Goal: Transaction & Acquisition: Purchase product/service

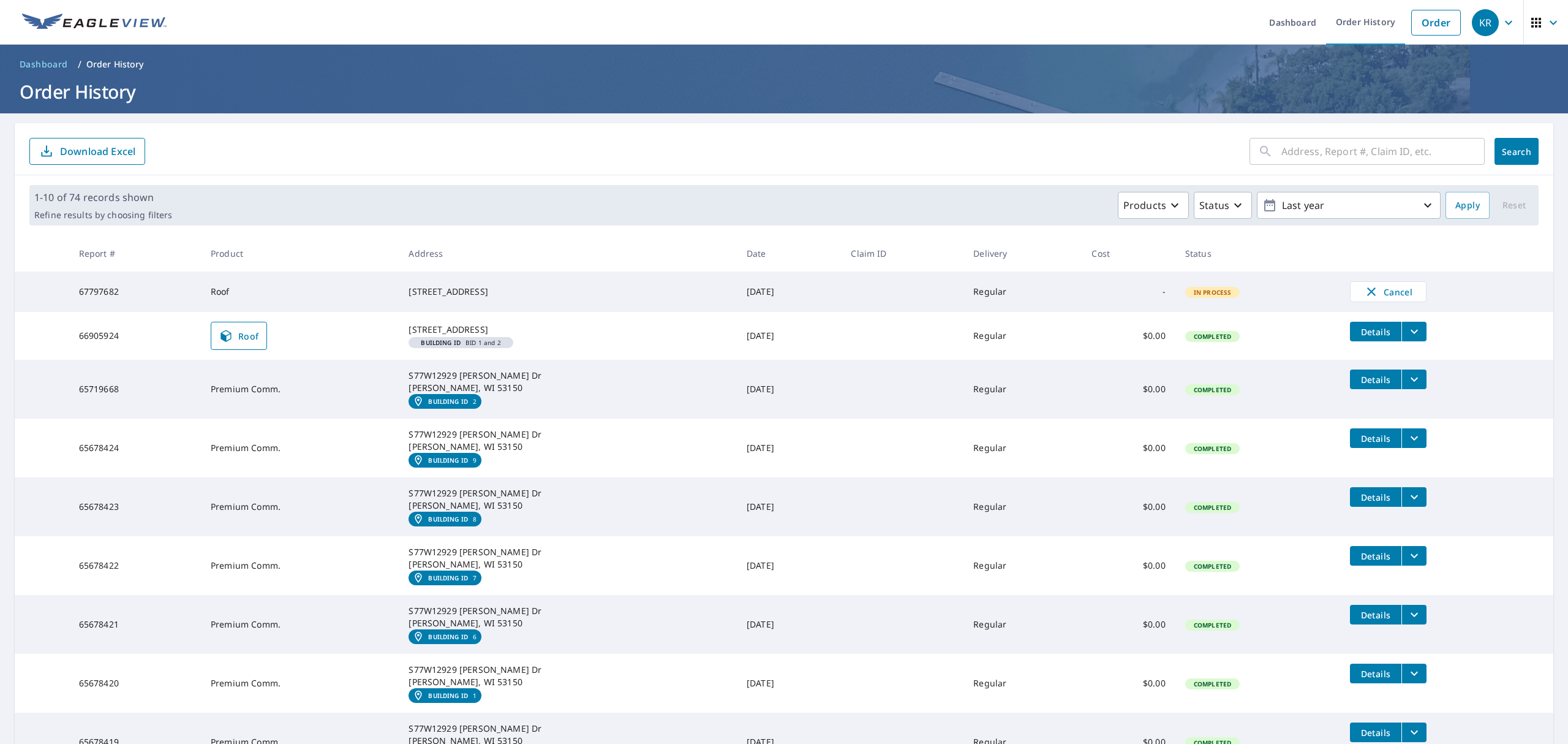
click at [257, 343] on span "Roof" at bounding box center [239, 335] width 40 height 14
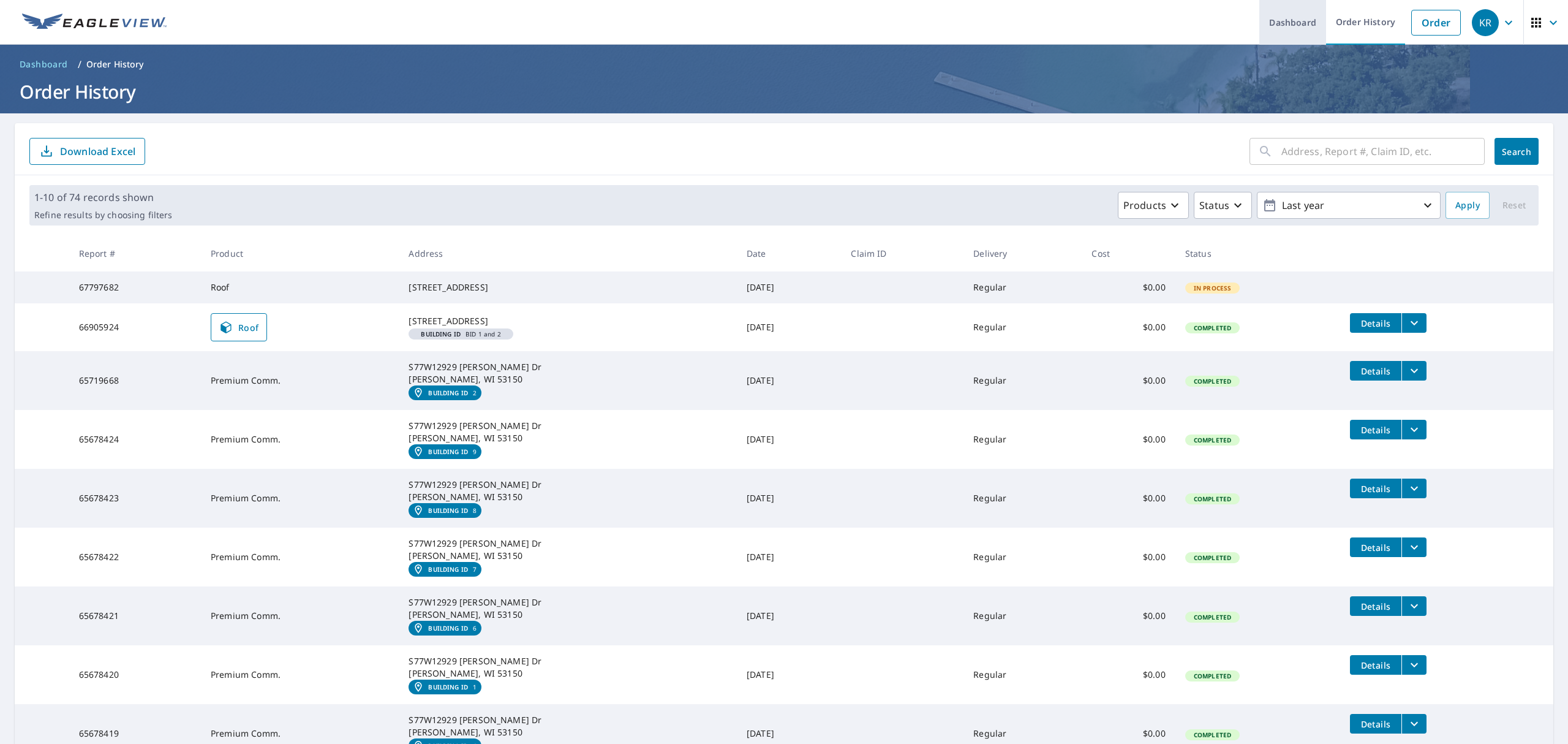
click at [1259, 22] on link "Dashboard" at bounding box center [1293, 22] width 67 height 45
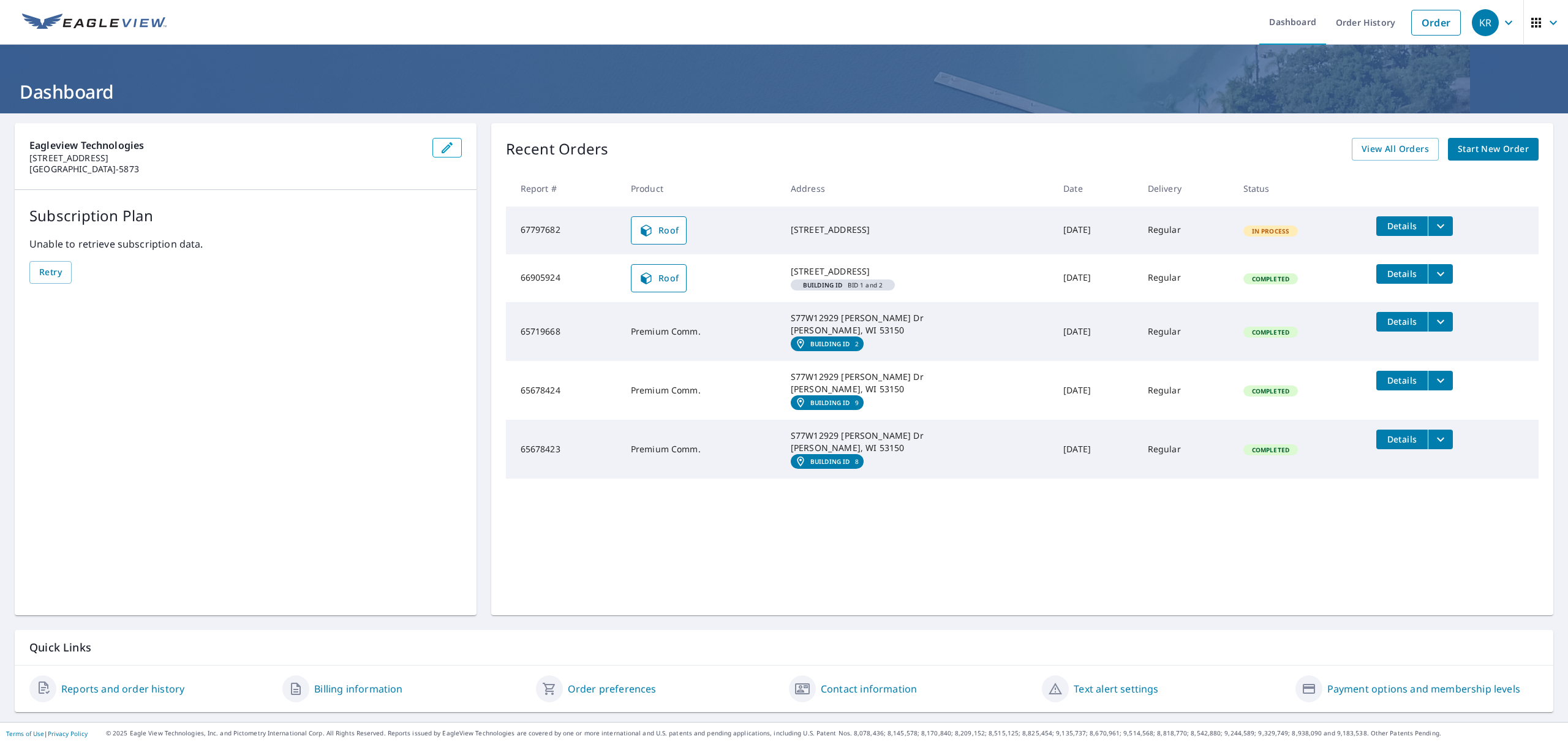
click at [1488, 152] on span "Start New Order" at bounding box center [1493, 149] width 71 height 15
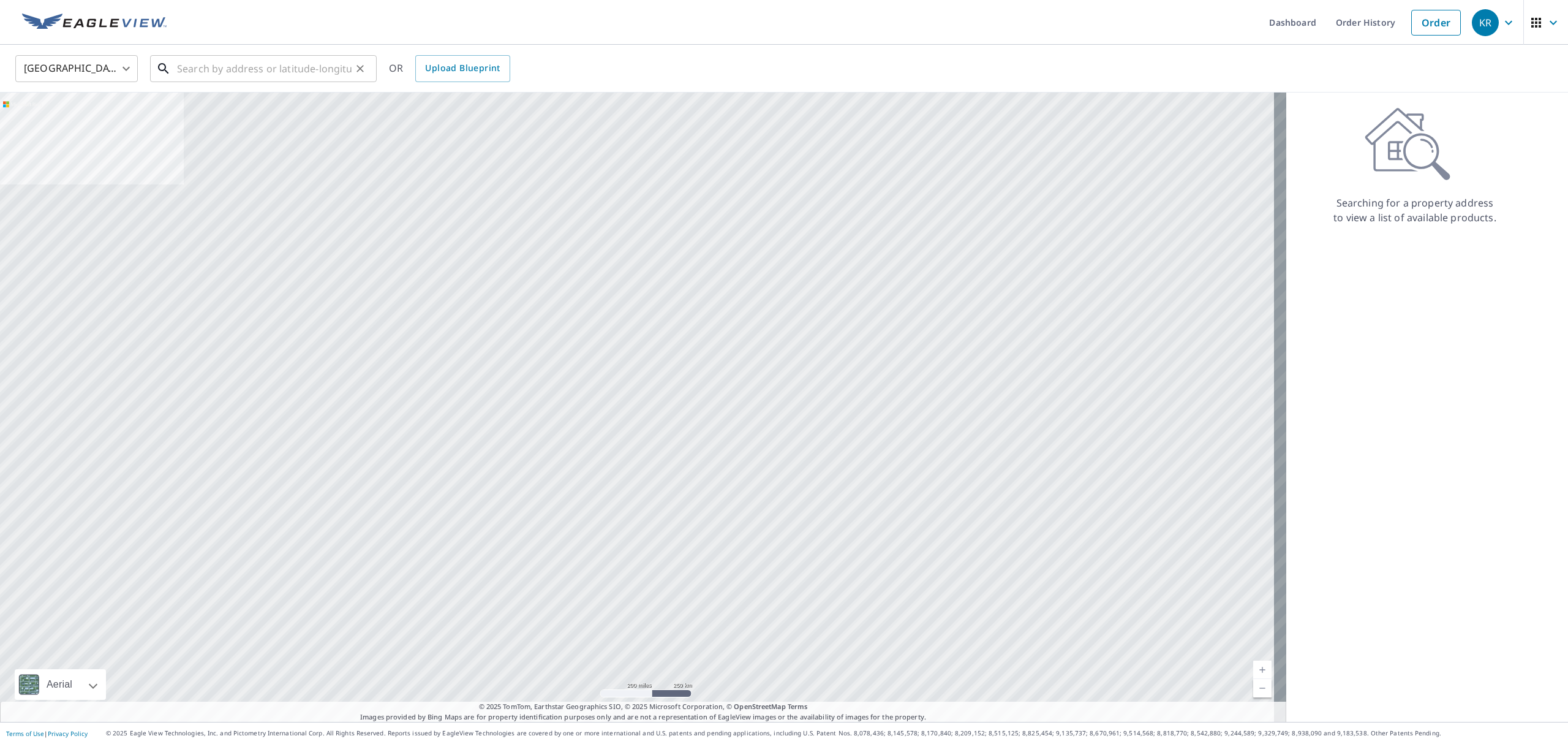
click at [312, 75] on input "text" at bounding box center [264, 69] width 175 height 34
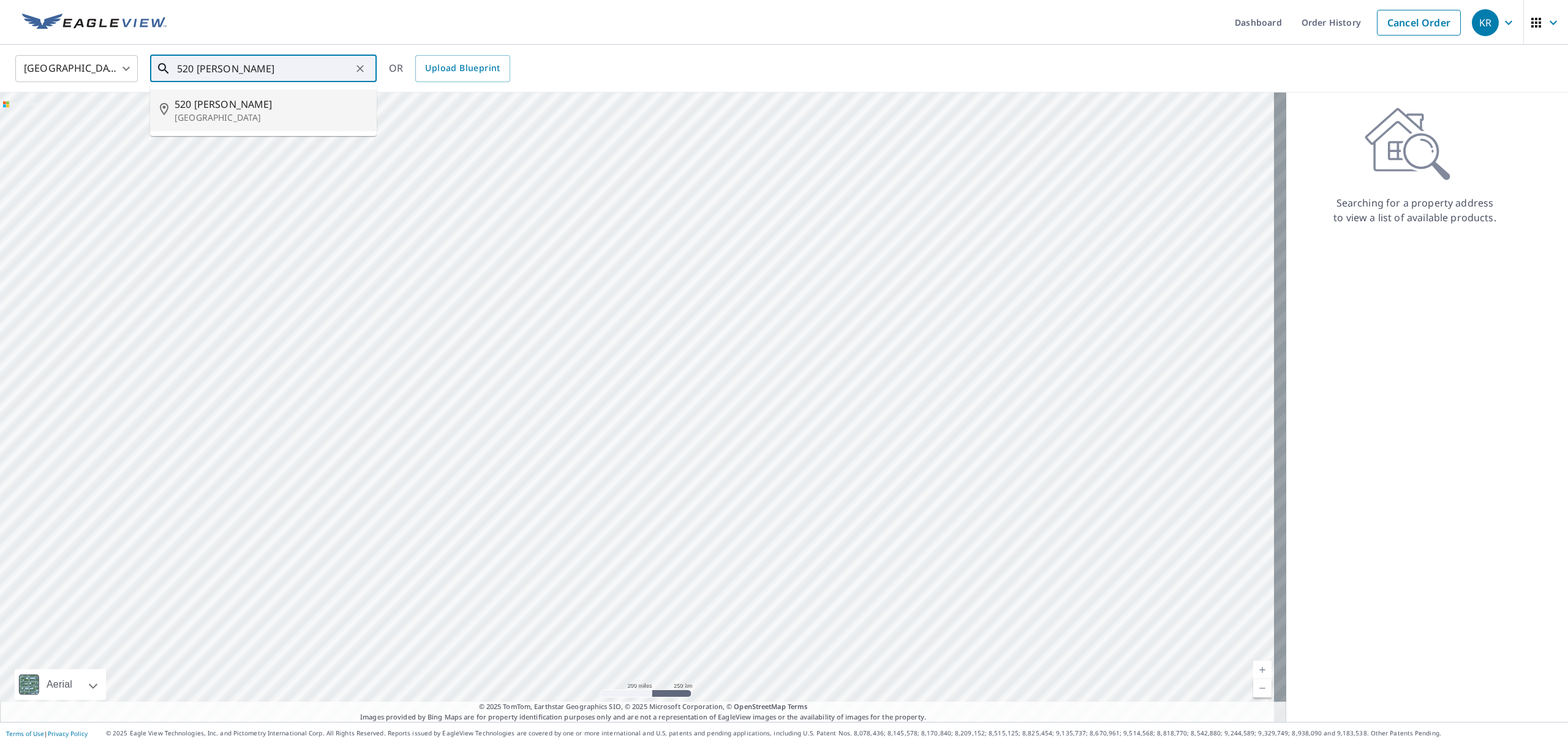
click at [315, 104] on span "520 Hubbard Rd" at bounding box center [271, 103] width 192 height 14
type input "520 Hubbard Rd Lynnwood, WA 98036"
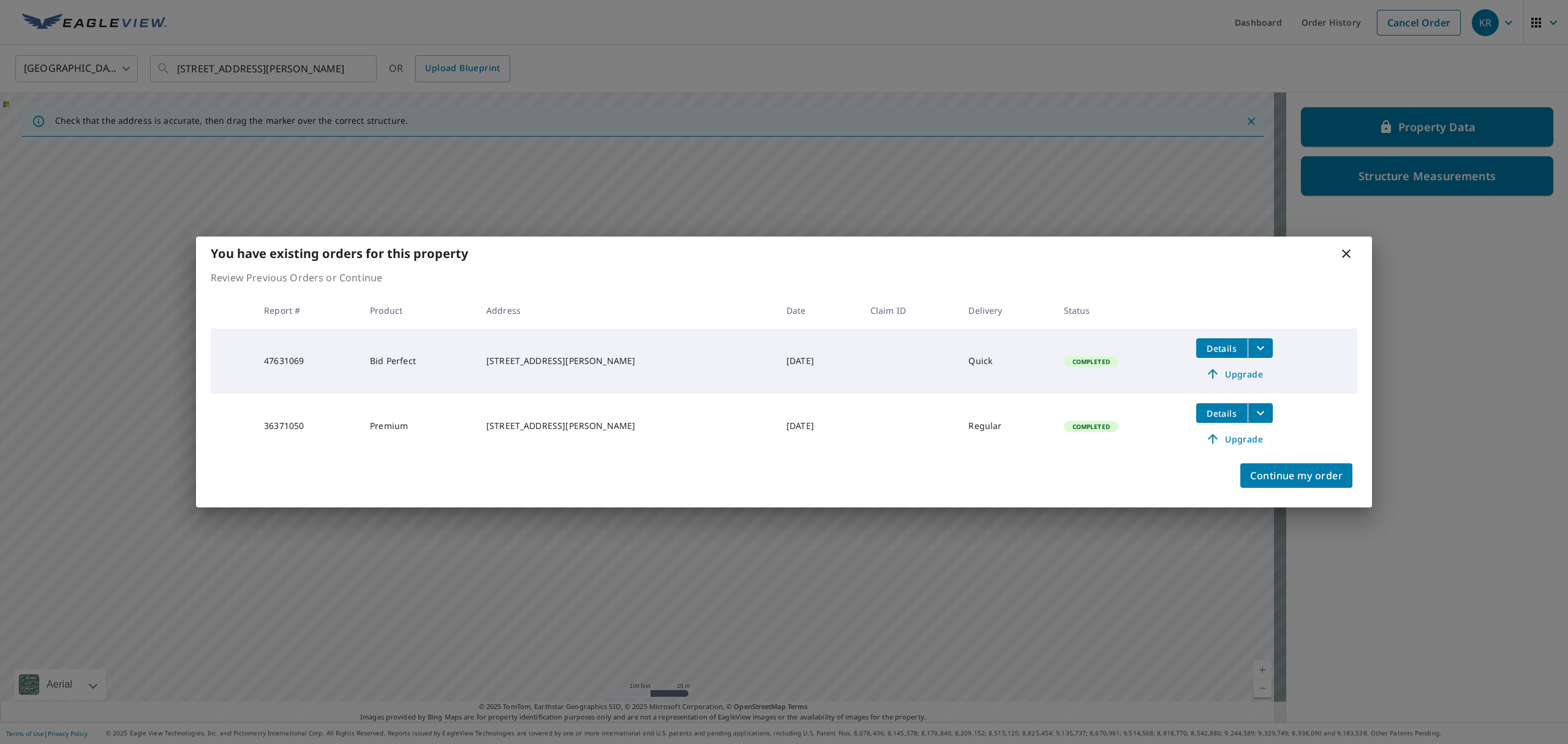
click at [1346, 257] on icon at bounding box center [1346, 253] width 14 height 14
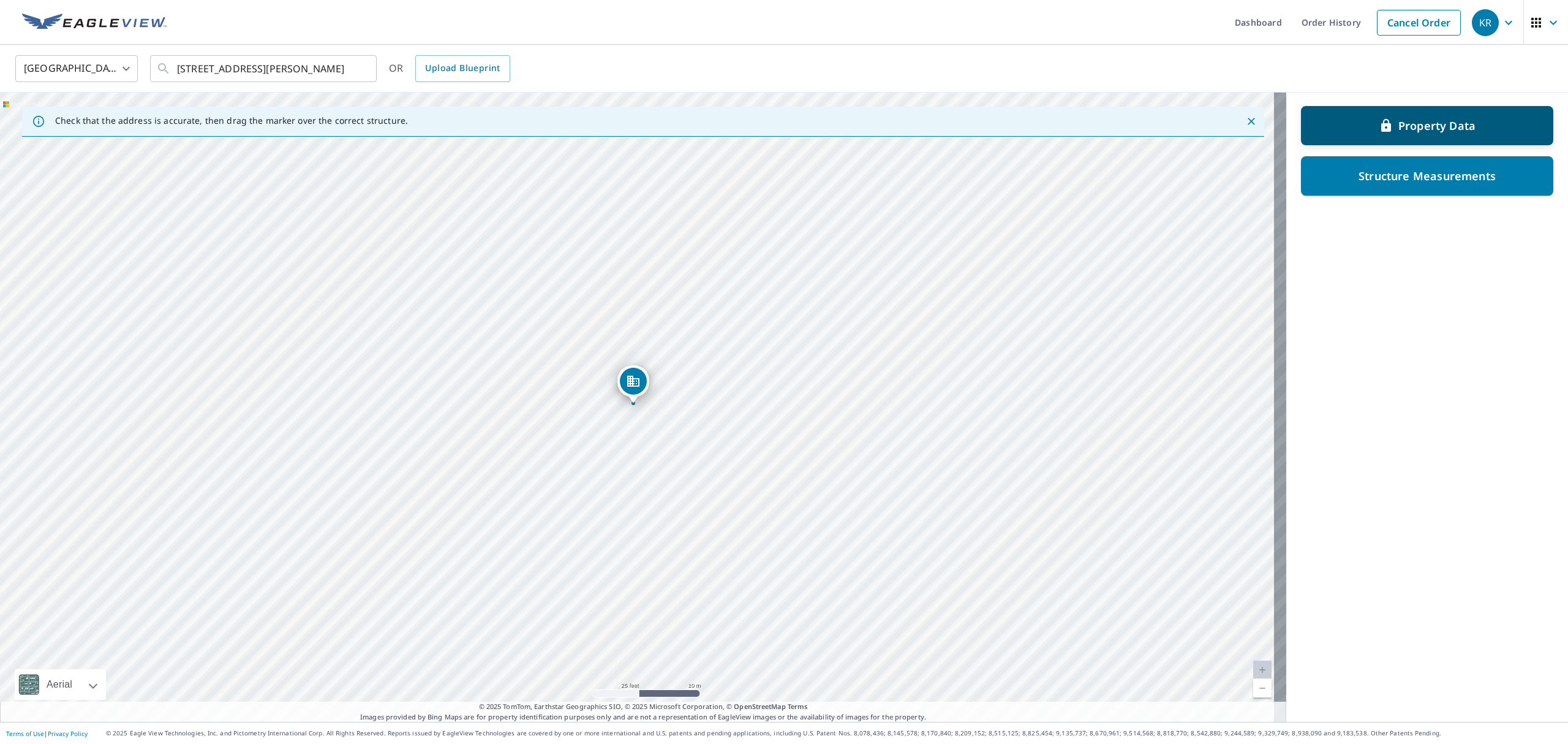
click at [1379, 132] on icon at bounding box center [1385, 125] width 14 height 14
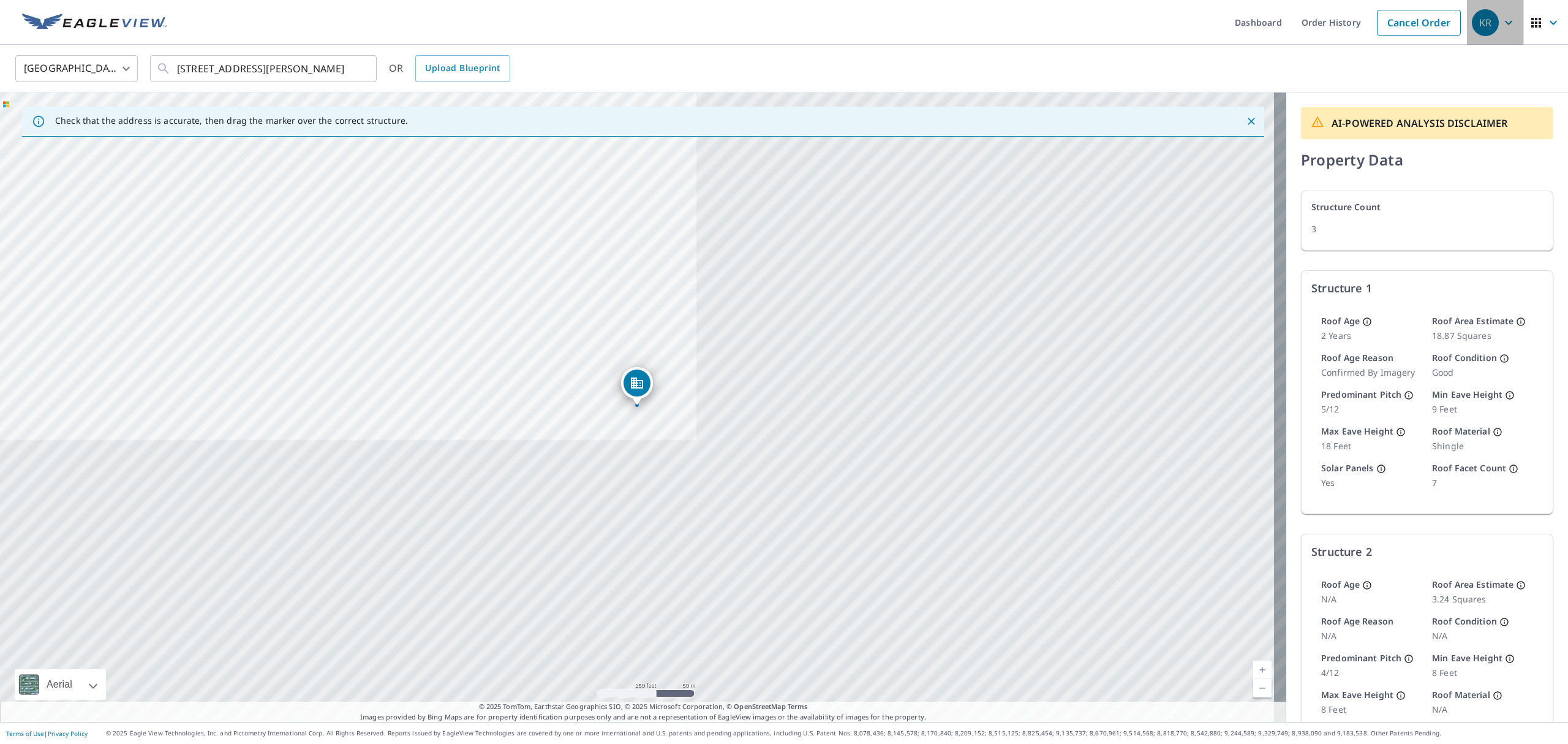
click at [1502, 27] on icon "button" at bounding box center [1509, 22] width 14 height 14
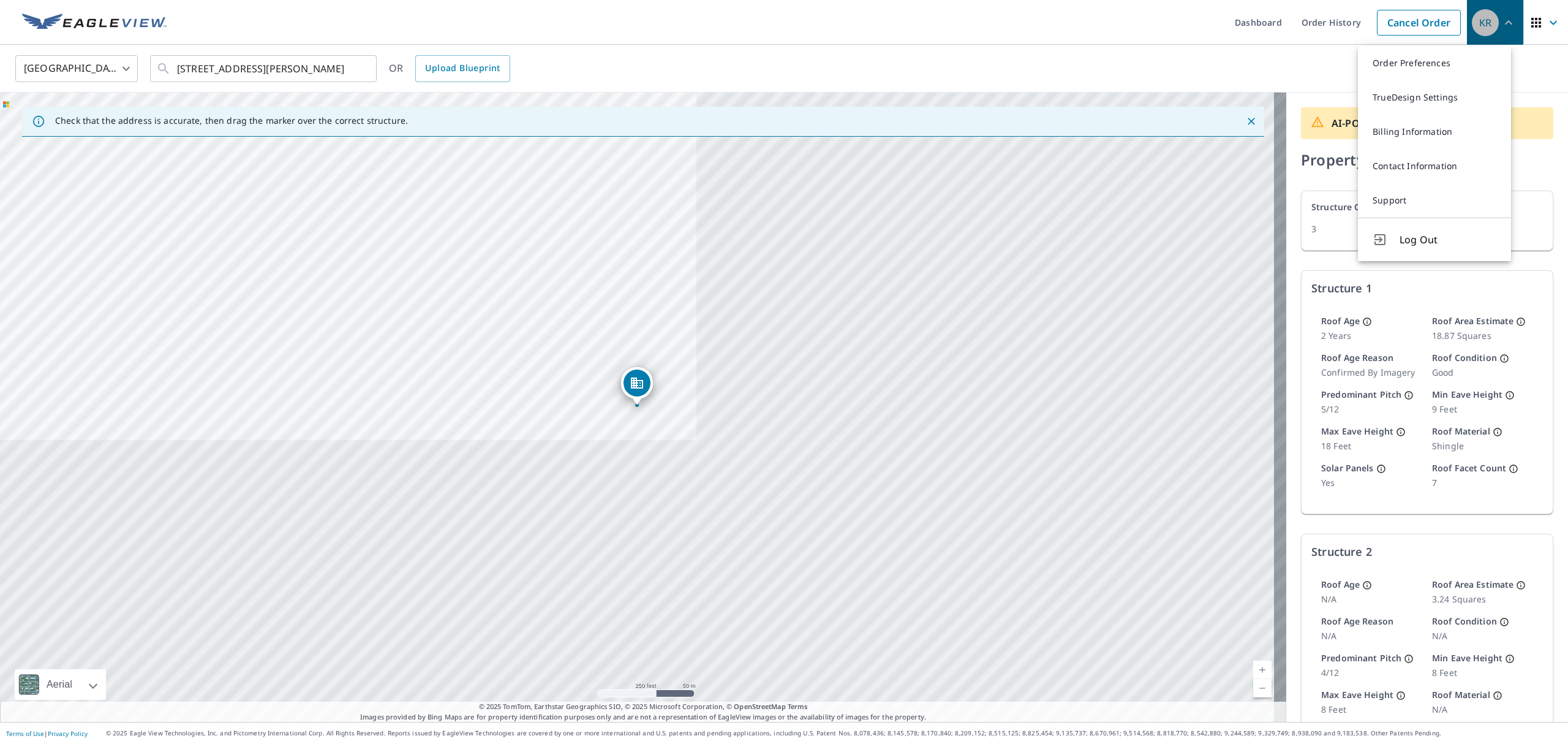
click at [1502, 27] on icon "button" at bounding box center [1509, 22] width 14 height 14
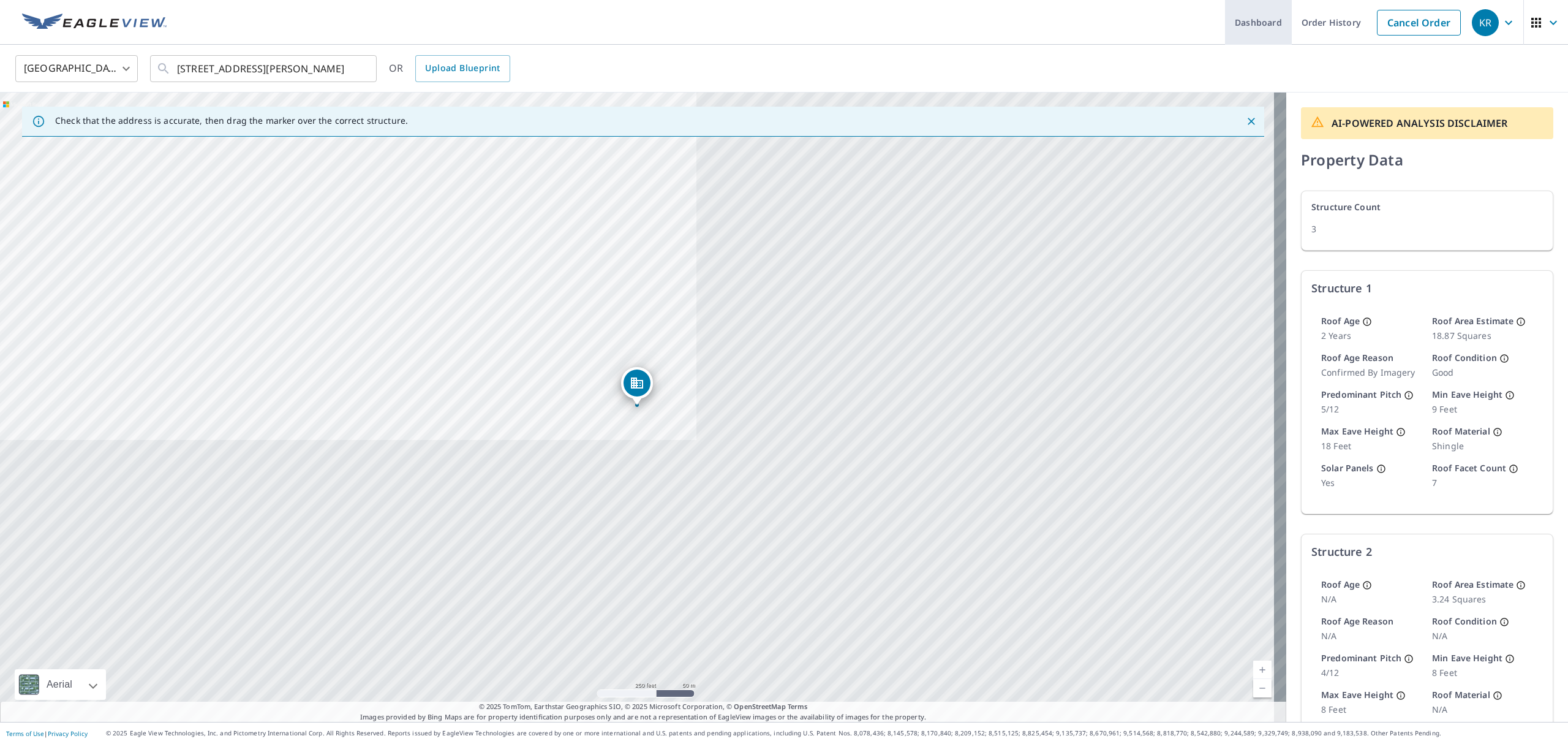
click at [1265, 25] on link "Dashboard" at bounding box center [1259, 22] width 67 height 45
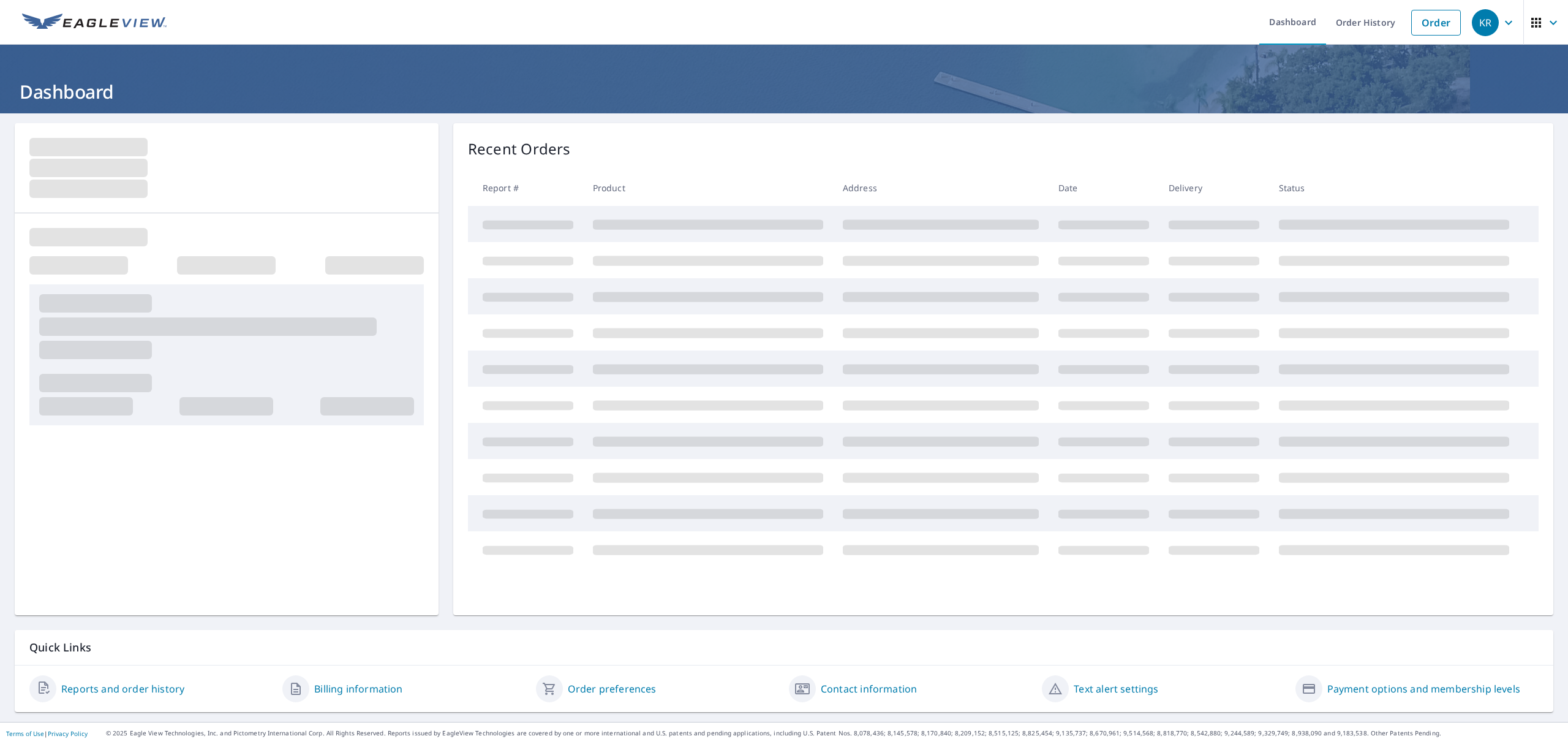
click at [1529, 27] on icon "button" at bounding box center [1535, 22] width 14 height 14
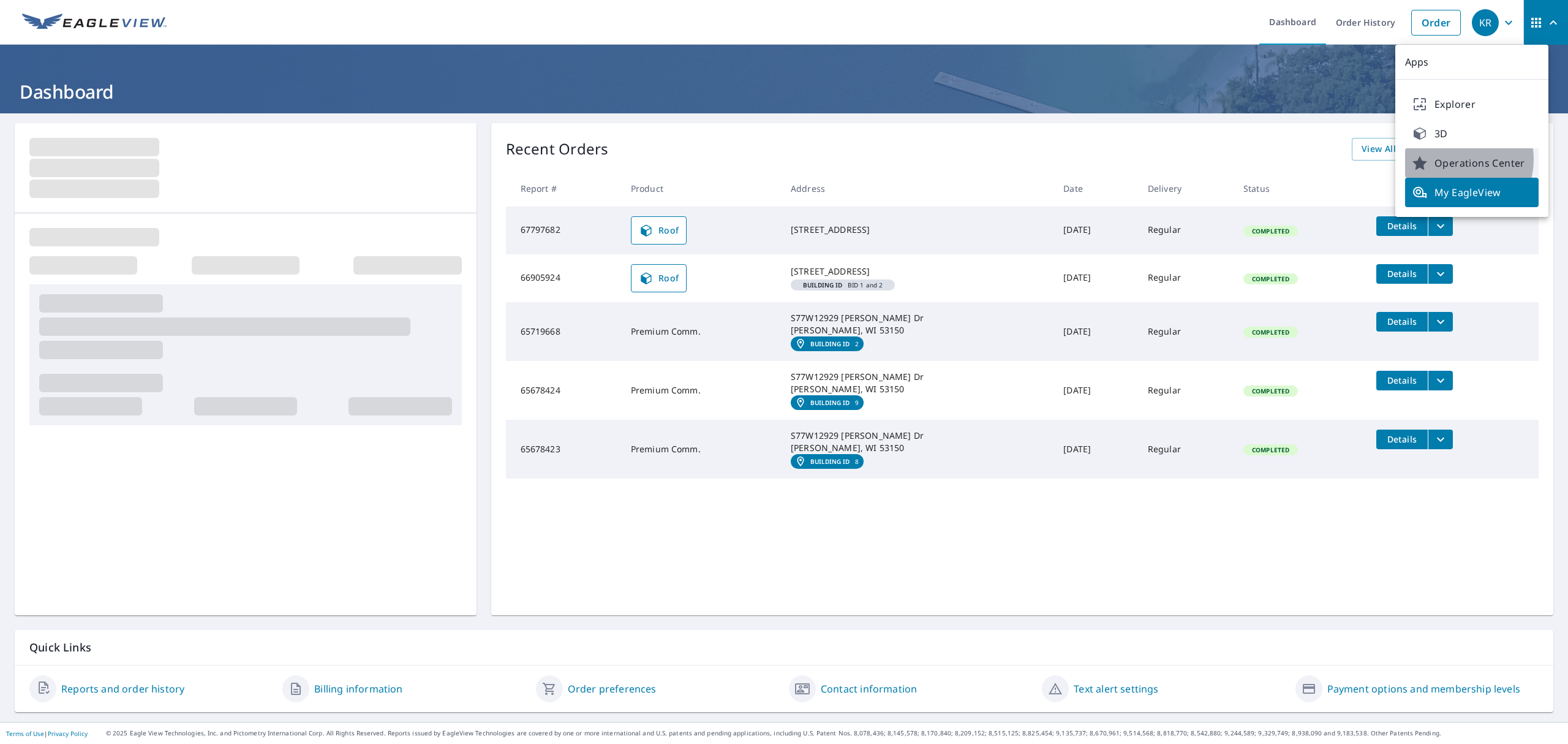
click at [1454, 160] on span "Operations Center" at bounding box center [1472, 163] width 119 height 14
